Goal: Task Accomplishment & Management: Use online tool/utility

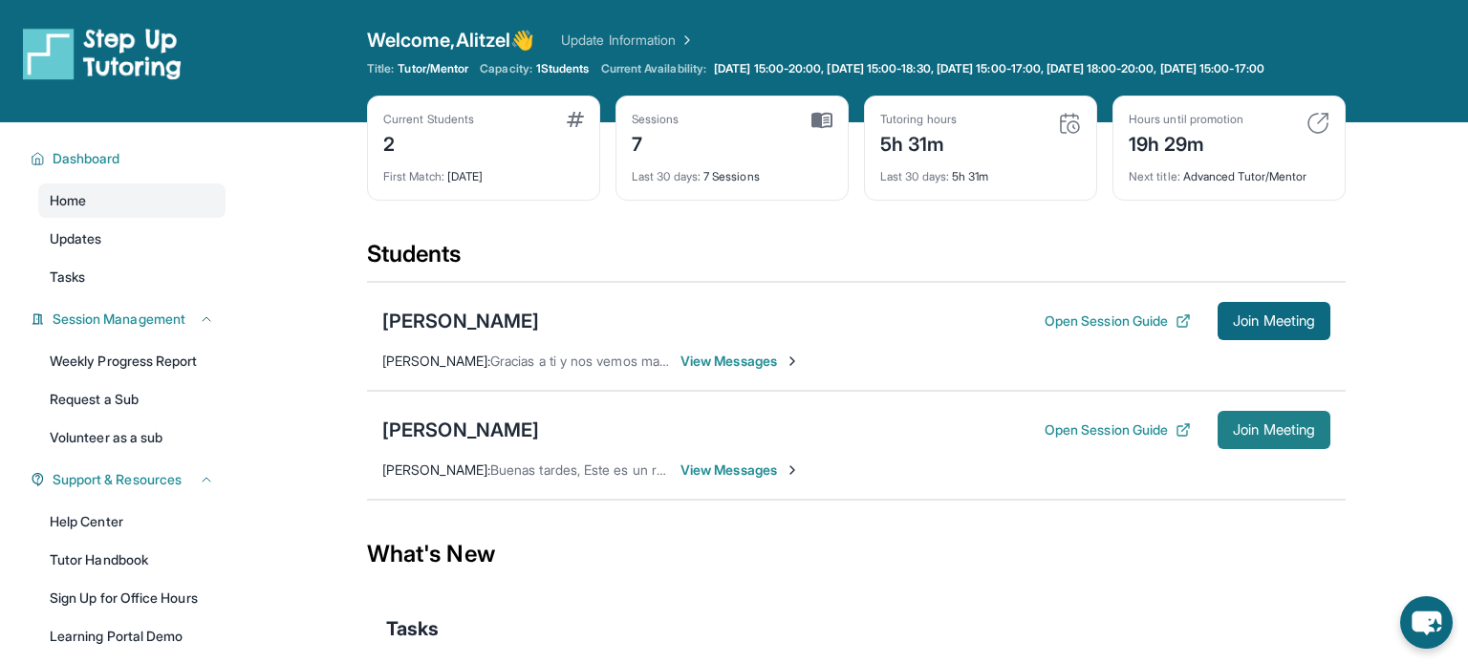
click at [1272, 449] on button "Join Meeting" at bounding box center [1274, 430] width 113 height 38
click at [492, 436] on div "[PERSON_NAME]" at bounding box center [460, 430] width 157 height 27
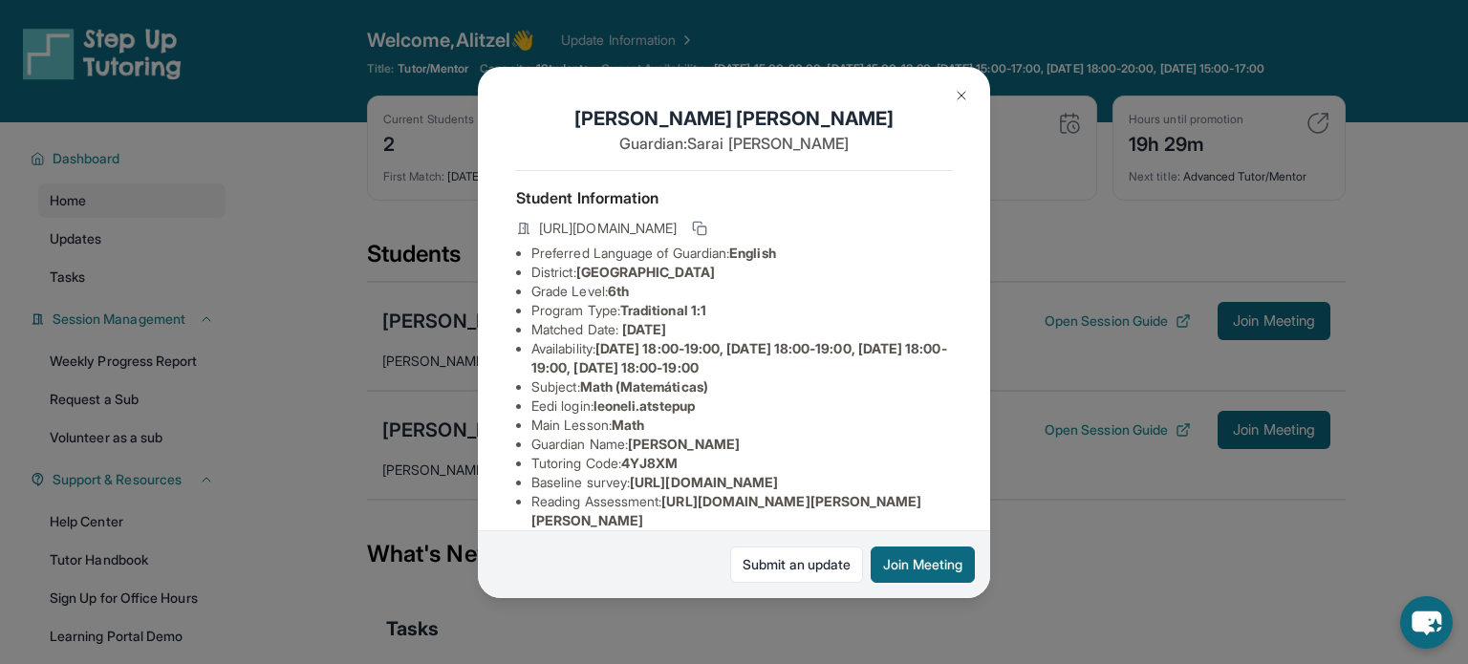
click at [657, 401] on span "leoneli.atstepup" at bounding box center [644, 406] width 101 height 16
drag, startPoint x: 601, startPoint y: 406, endPoint x: 713, endPoint y: 405, distance: 111.9
click at [713, 405] on li "Eedi login : [PERSON_NAME].atstepup" at bounding box center [742, 406] width 421 height 19
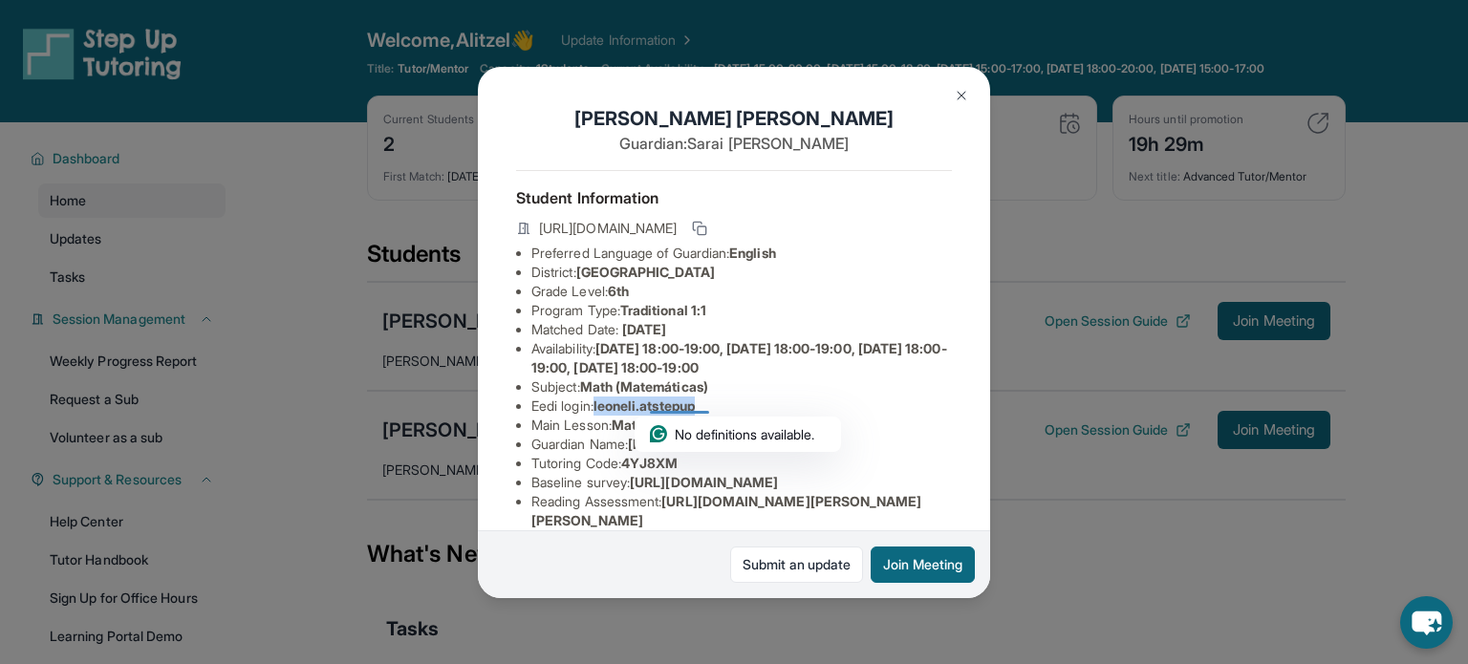
copy span "leoneli.atstepup"
click at [578, 398] on ul "Preferred Language of Guardian: English District: [GEOGRAPHIC_DATA] Unified Sch…" at bounding box center [734, 473] width 436 height 459
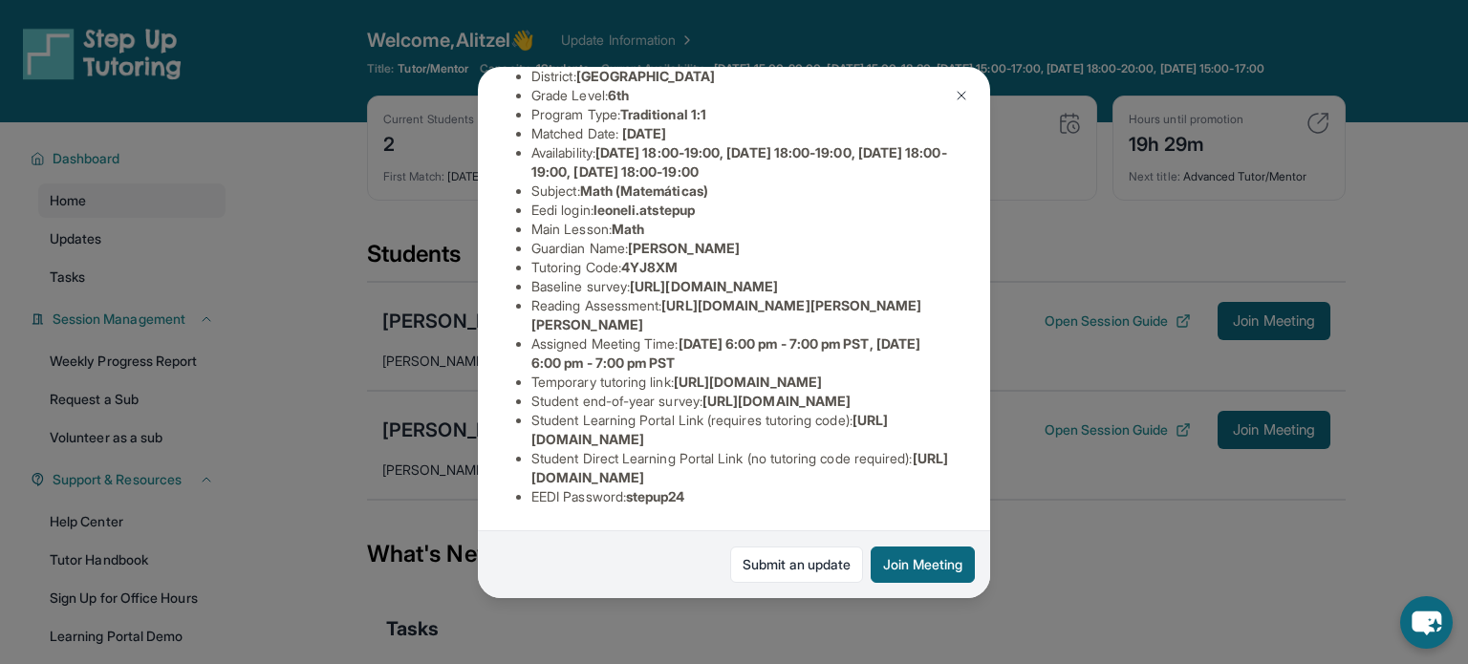
scroll to position [386, 16]
click at [642, 493] on span "stepup24" at bounding box center [655, 497] width 59 height 16
copy span "stepup24"
click at [908, 551] on button "Join Meeting" at bounding box center [923, 565] width 104 height 36
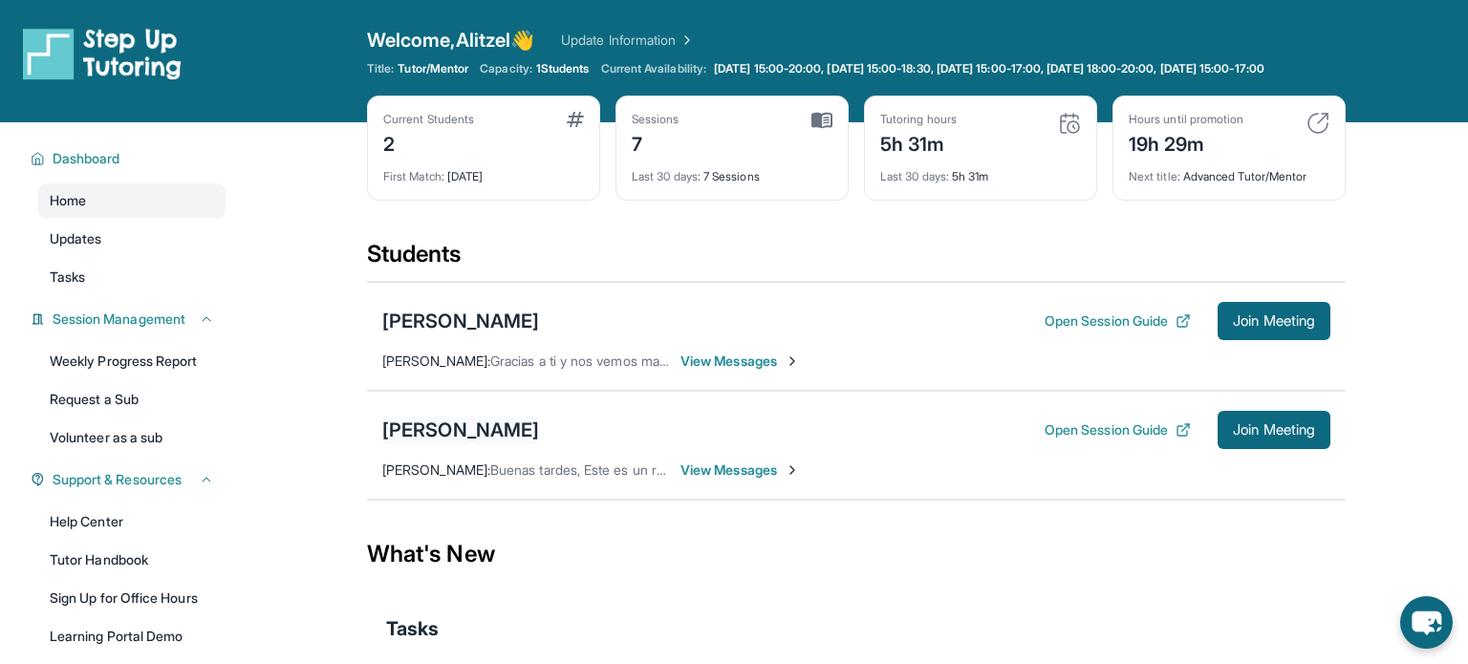
click at [476, 444] on div "[PERSON_NAME]" at bounding box center [460, 430] width 157 height 27
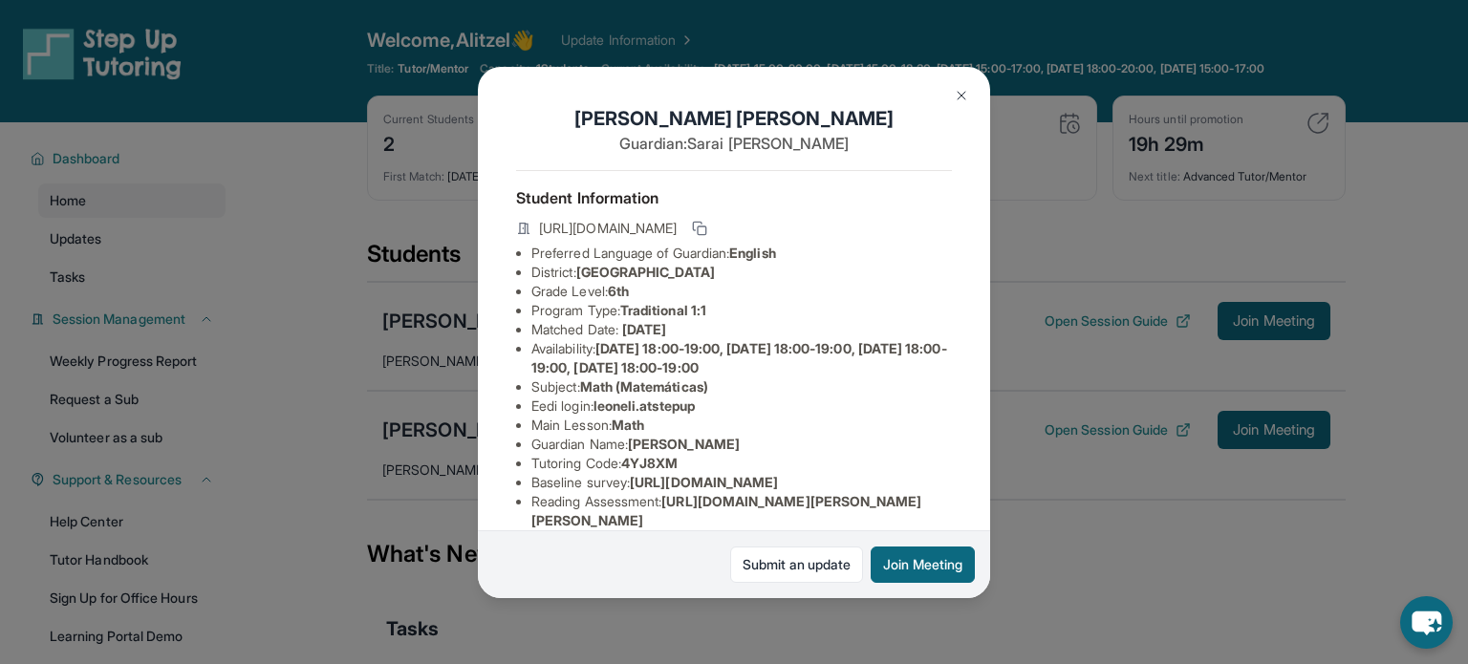
click at [646, 407] on span "leoneli.atstepup" at bounding box center [644, 406] width 101 height 16
drag, startPoint x: 600, startPoint y: 403, endPoint x: 709, endPoint y: 411, distance: 109.3
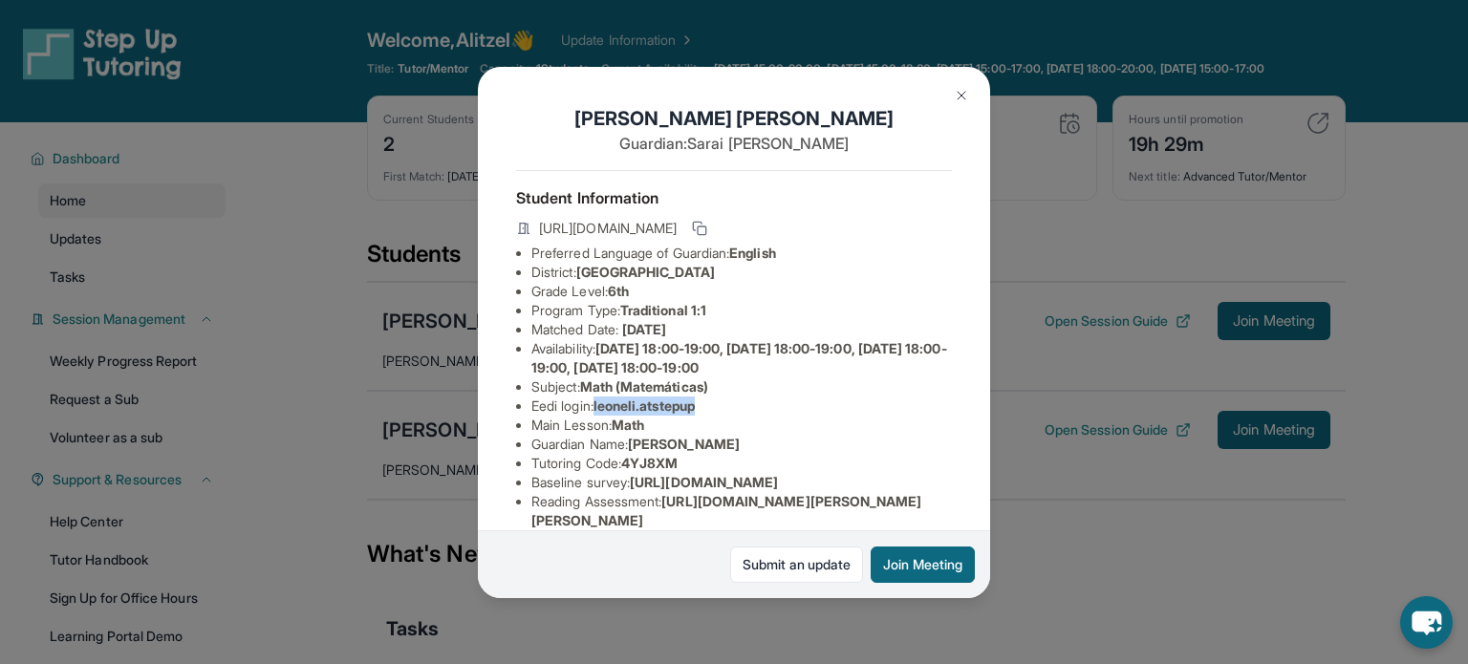
click at [709, 411] on li "Eedi login : [PERSON_NAME].atstepup" at bounding box center [742, 406] width 421 height 19
copy span "leoneli.atstepup"
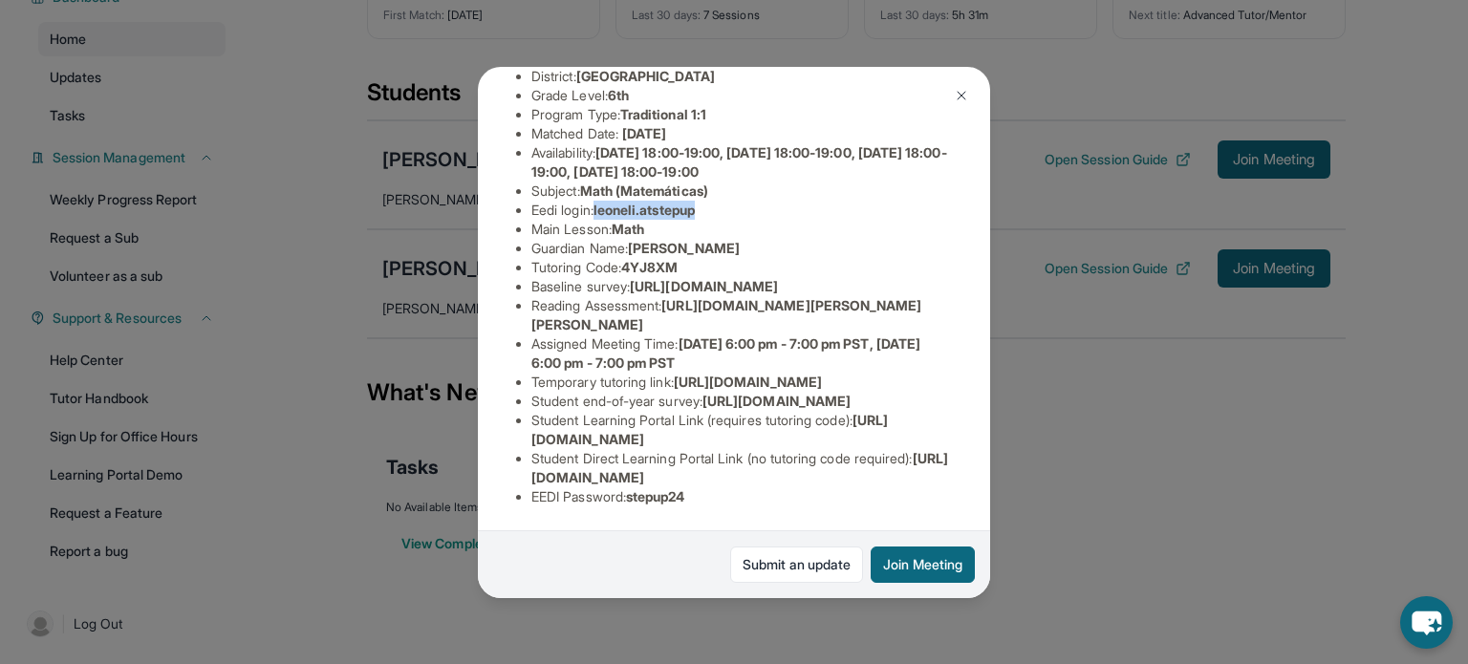
scroll to position [176, 0]
click at [662, 491] on span "stepup24" at bounding box center [655, 497] width 59 height 16
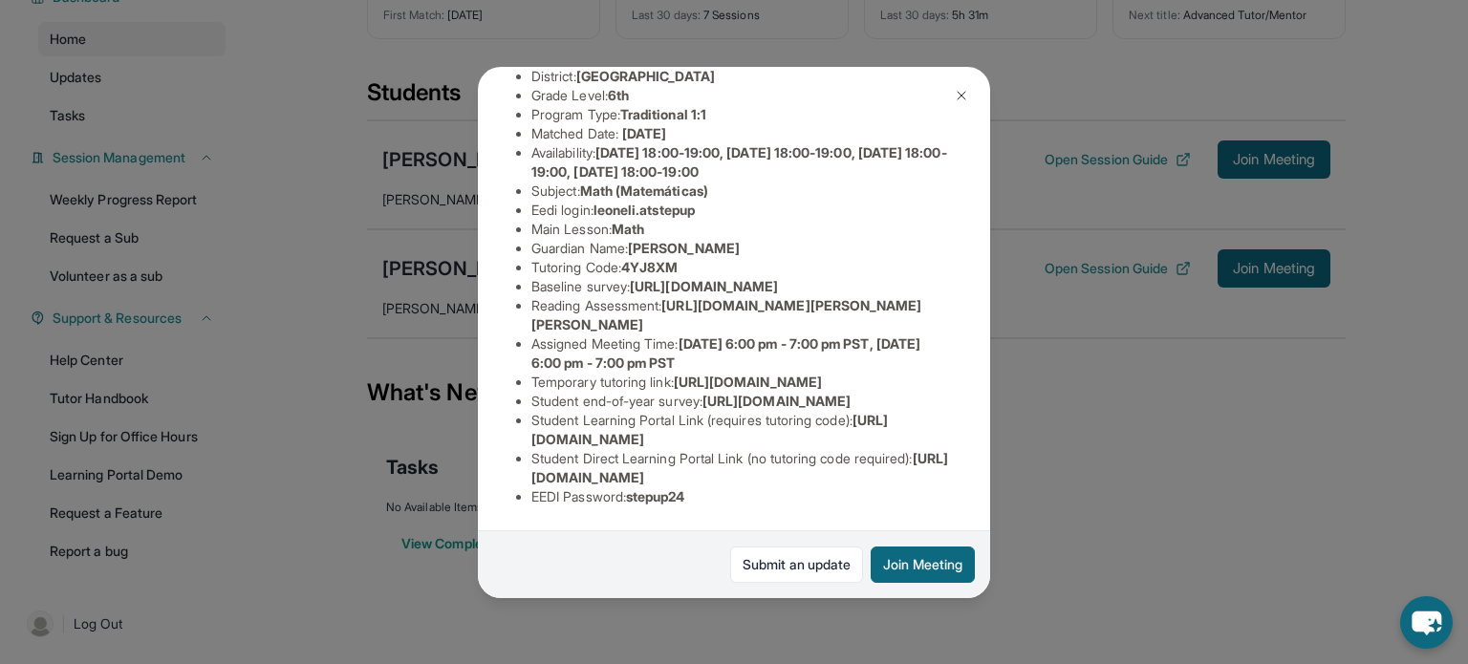
click at [662, 491] on span "stepup24" at bounding box center [655, 497] width 59 height 16
copy span "stepup24"
